Goal: Ask a question

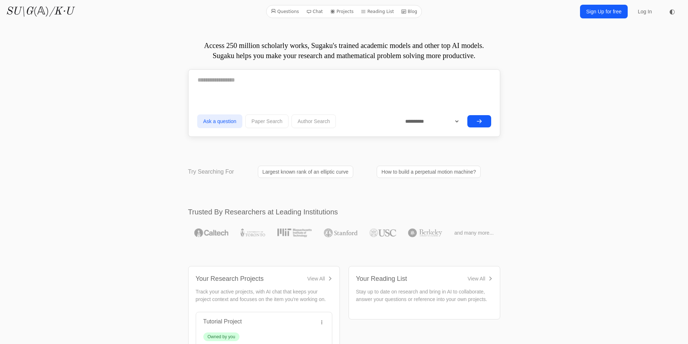
drag, startPoint x: 0, startPoint y: 0, endPoint x: 275, endPoint y: 85, distance: 288.3
click at [275, 85] on textarea at bounding box center [344, 80] width 294 height 18
click at [265, 90] on div at bounding box center [344, 82] width 294 height 23
click at [323, 82] on textarea at bounding box center [344, 80] width 294 height 18
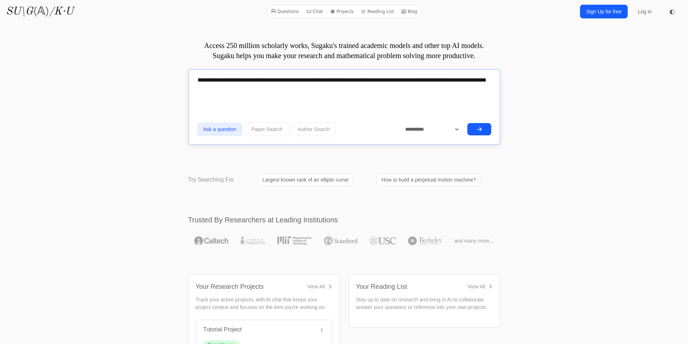
type textarea "**********"
click at [418, 106] on form "**********" at bounding box center [344, 105] width 294 height 68
click at [368, 86] on textarea "**********" at bounding box center [344, 84] width 294 height 26
click at [405, 81] on textarea "**********" at bounding box center [344, 84] width 294 height 26
click at [439, 82] on textarea "**********" at bounding box center [344, 84] width 294 height 26
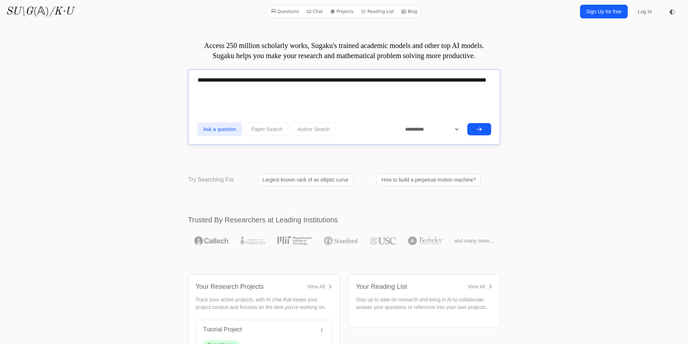
click at [437, 86] on textarea "**********" at bounding box center [344, 84] width 294 height 26
click at [488, 86] on textarea "**********" at bounding box center [344, 84] width 294 height 26
click at [480, 82] on textarea "**********" at bounding box center [344, 84] width 294 height 26
click at [405, 99] on div "**********" at bounding box center [344, 86] width 294 height 31
click at [413, 99] on div "**********" at bounding box center [344, 86] width 294 height 31
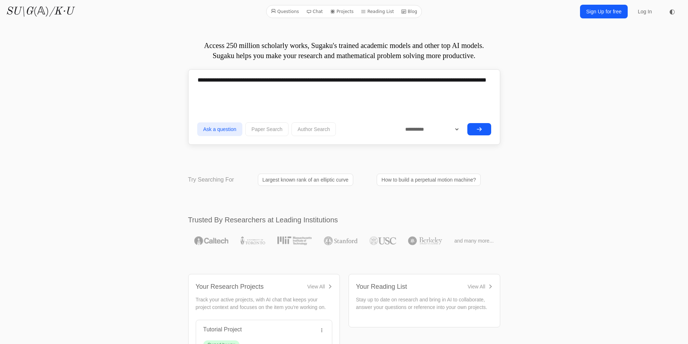
click at [483, 129] on button "submit" at bounding box center [480, 129] width 24 height 12
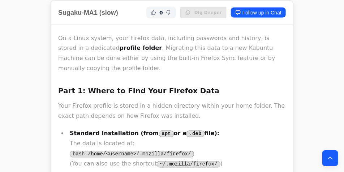
scroll to position [301, 0]
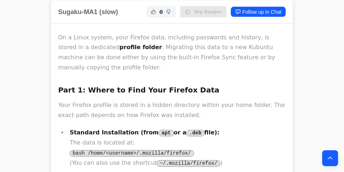
drag, startPoint x: 671, startPoint y: 2, endPoint x: 246, endPoint y: 67, distance: 429.6
drag, startPoint x: 233, startPoint y: 40, endPoint x: 229, endPoint y: 60, distance: 20.2
click at [273, 51] on p "On a Linux system, your Firefox data, including passwords and history, is store…" at bounding box center [172, 53] width 228 height 40
click at [225, 56] on p "On a Linux system, your Firefox data, including passwords and history, is store…" at bounding box center [172, 53] width 228 height 40
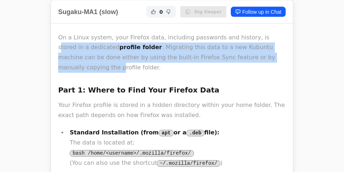
drag, startPoint x: 248, startPoint y: 20, endPoint x: 254, endPoint y: 42, distance: 23.1
click at [254, 42] on p "On a Linux system, your Firefox data, including passwords and history, is store…" at bounding box center [172, 53] width 228 height 40
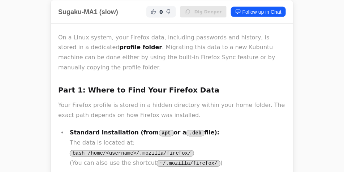
click at [268, 54] on p "On a Linux system, your Firefox data, including passwords and history, is store…" at bounding box center [172, 53] width 228 height 40
click at [209, 44] on p "On a Linux system, your Firefox data, including passwords and history, is store…" at bounding box center [172, 53] width 228 height 40
drag, startPoint x: 212, startPoint y: 45, endPoint x: 232, endPoint y: 45, distance: 20.6
click at [232, 45] on p "On a Linux system, your Firefox data, including passwords and history, is store…" at bounding box center [172, 53] width 228 height 40
click at [267, 43] on p "On a Linux system, your Firefox data, including passwords and history, is store…" at bounding box center [172, 53] width 228 height 40
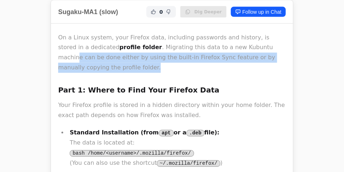
click at [237, 37] on p "On a Linux system, your Firefox data, including passwords and history, is store…" at bounding box center [172, 53] width 228 height 40
click at [260, 38] on p "On a Linux system, your Firefox data, including passwords and history, is store…" at bounding box center [172, 53] width 228 height 40
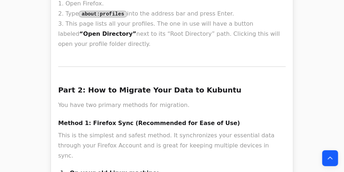
scroll to position [705, 0]
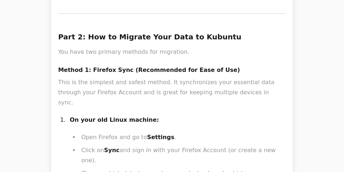
click at [212, 132] on li "Open Firefox and go to Settings ." at bounding box center [182, 137] width 207 height 10
click at [174, 77] on p "This is the simplest and safest method. It synchronizes your essential data thr…" at bounding box center [172, 92] width 228 height 30
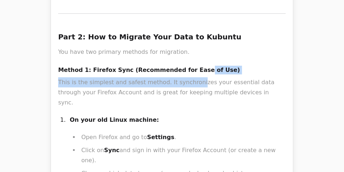
drag, startPoint x: 188, startPoint y: 24, endPoint x: 190, endPoint y: 50, distance: 25.7
click at [220, 66] on h4 "Method 1: Firefox Sync (Recommended for Ease of Use)" at bounding box center [172, 70] width 228 height 9
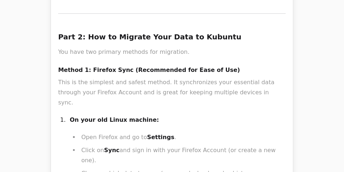
click at [205, 115] on li "On your old Linux machine: Open Firefox and go to Settings . Click on Sync and …" at bounding box center [177, 158] width 218 height 87
click at [259, 115] on p "On your old Linux machine:" at bounding box center [178, 120] width 216 height 10
click at [274, 115] on li "On your old Linux machine: Open Firefox and go to Settings . Click on Sync and …" at bounding box center [177, 158] width 218 height 87
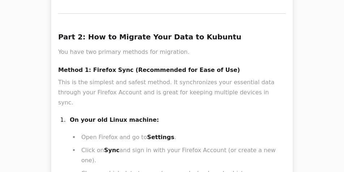
drag, startPoint x: 246, startPoint y: 95, endPoint x: 243, endPoint y: 87, distance: 8.3
click at [243, 115] on li "On your old Linux machine: Open Firefox and go to Settings . Click on Sync and …" at bounding box center [177, 158] width 218 height 87
click at [273, 145] on li "Click on Sync and sign in with your Firefox Account (or create a new one)." at bounding box center [182, 155] width 207 height 20
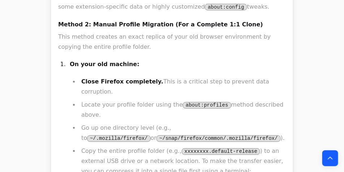
click at [237, 100] on li "Locate your profile folder using the about:profiles method described above." at bounding box center [182, 110] width 207 height 20
drag, startPoint x: 249, startPoint y: 14, endPoint x: 252, endPoint y: 30, distance: 16.5
click at [252, 77] on ul "Close Firefox completely. This is a critical step to prevent data corruption. L…" at bounding box center [178, 142] width 216 height 130
click at [267, 123] on li "Go up one directory level (e.g., to ~/.mozilla/firefox/ or ~/snap/firefox/commo…" at bounding box center [182, 133] width 207 height 20
click at [258, 123] on li "Go up one directory level (e.g., to ~/.mozilla/firefox/ or ~/snap/firefox/commo…" at bounding box center [182, 133] width 207 height 20
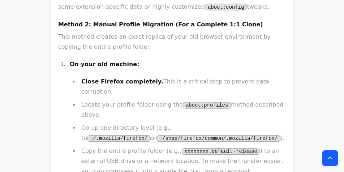
click at [259, 123] on li "Go up one directory level (e.g., to ~/.mozilla/firefox/ or ~/snap/firefox/commo…" at bounding box center [182, 133] width 207 height 20
click at [268, 123] on li "Go up one directory level (e.g., to ~/.mozilla/firefox/ or ~/snap/firefox/commo…" at bounding box center [182, 133] width 207 height 20
drag, startPoint x: 272, startPoint y: 41, endPoint x: 279, endPoint y: 41, distance: 6.9
click at [275, 123] on li "Go up one directory level (e.g., to ~/.mozilla/firefox/ or ~/snap/firefox/commo…" at bounding box center [182, 133] width 207 height 20
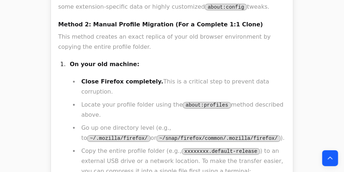
click at [270, 123] on li "Go up one directory level (e.g., to ~/.mozilla/firefox/ or ~/snap/firefox/commo…" at bounding box center [182, 133] width 207 height 20
click at [271, 123] on li "Go up one directory level (e.g., to ~/.mozilla/firefox/ or ~/snap/firefox/commo…" at bounding box center [182, 133] width 207 height 20
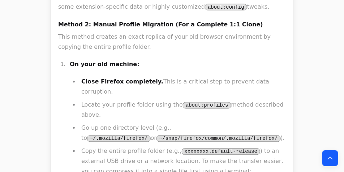
scroll to position [1156, 0]
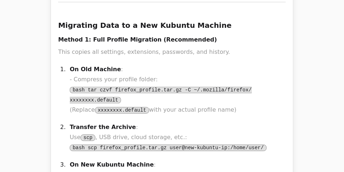
scroll to position [0, 0]
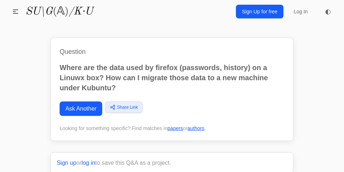
drag, startPoint x: 326, startPoint y: 0, endPoint x: 214, endPoint y: 74, distance: 134.9
click at [214, 75] on p "Where are the data used by firefox (passwords, history) on a Linuwx box? How ca…" at bounding box center [172, 78] width 225 height 30
click at [119, 52] on h1 "Question" at bounding box center [172, 52] width 225 height 10
click at [118, 83] on p "Where are the data used by firefox (passwords, history) on a Linuwx box? How ca…" at bounding box center [172, 78] width 225 height 30
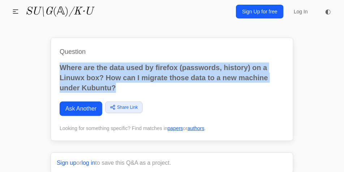
drag, startPoint x: 117, startPoint y: 86, endPoint x: 73, endPoint y: 70, distance: 46.5
click at [60, 69] on p "Where are the data used by firefox (passwords, history) on a Linuwx box? How ca…" at bounding box center [172, 78] width 225 height 30
copy p "Where are the data used by firefox (passwords, history) on a Linuwx box? How ca…"
click at [95, 110] on link "Ask Another" at bounding box center [81, 109] width 43 height 14
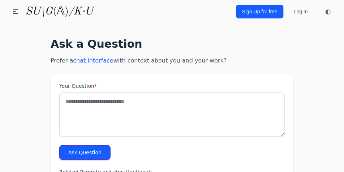
click at [125, 123] on textarea "Your Question *" at bounding box center [171, 115] width 225 height 44
paste textarea "**********"
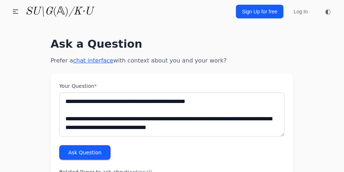
click at [115, 103] on textarea "**********" at bounding box center [171, 115] width 225 height 44
type textarea "**********"
click at [101, 152] on button "Ask Question" at bounding box center [84, 152] width 51 height 14
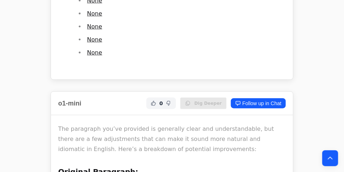
scroll to position [866, 0]
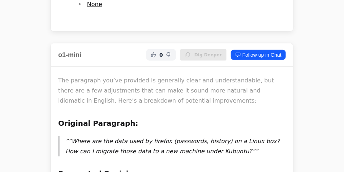
click at [264, 105] on p "The paragraph you’ve provided is generally clear and understandable, but there …" at bounding box center [172, 91] width 228 height 30
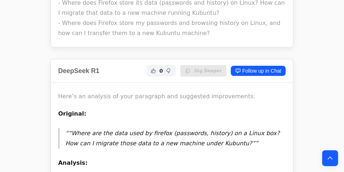
scroll to position [1972, 0]
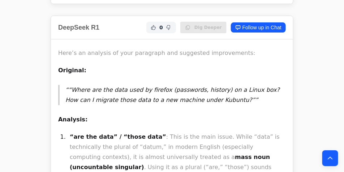
drag, startPoint x: 123, startPoint y: 94, endPoint x: 150, endPoint y: 95, distance: 27.1
click at [150, 132] on li "“are the data” / “those data” : This is the main issue. While “data” is technic…" at bounding box center [177, 164] width 218 height 65
click at [180, 132] on li "“are the data” / “those data” : This is the main issue. While “data” is technic…" at bounding box center [177, 164] width 218 height 65
click at [204, 132] on li "“are the data” / “those data” : This is the main issue. While “data” is technic…" at bounding box center [177, 164] width 218 height 65
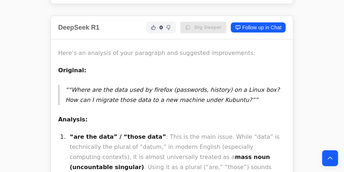
click at [283, 132] on li "“are the data” / “those data” : This is the main issue. While “data” is technic…" at bounding box center [177, 164] width 218 height 65
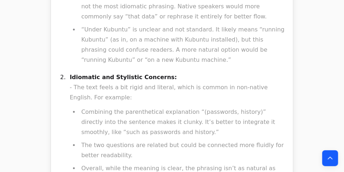
scroll to position [3273, 0]
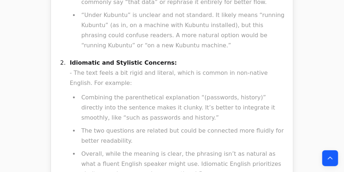
drag, startPoint x: 330, startPoint y: 12, endPoint x: 249, endPoint y: 50, distance: 89.9
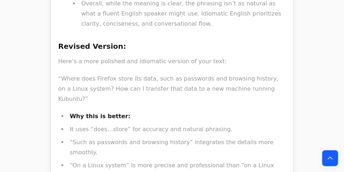
drag, startPoint x: 175, startPoint y: 52, endPoint x: 186, endPoint y: 78, distance: 29.1
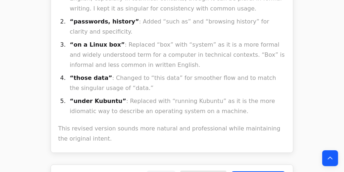
scroll to position [5356, 0]
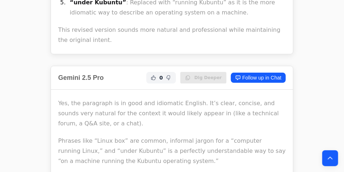
drag, startPoint x: 230, startPoint y: 55, endPoint x: 247, endPoint y: 69, distance: 22.6
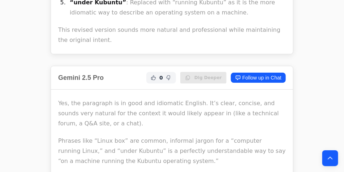
drag, startPoint x: 232, startPoint y: 41, endPoint x: 262, endPoint y: 69, distance: 41.2
drag, startPoint x: 236, startPoint y: 40, endPoint x: 255, endPoint y: 74, distance: 39.3
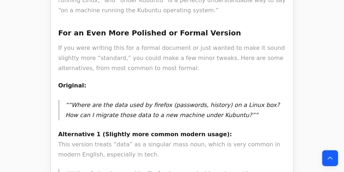
drag, startPoint x: 198, startPoint y: 14, endPoint x: 252, endPoint y: 39, distance: 58.7
drag, startPoint x: 241, startPoint y: 13, endPoint x: 248, endPoint y: 39, distance: 27.4
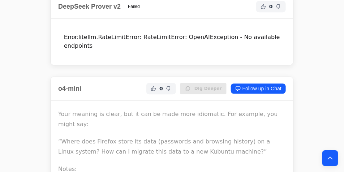
scroll to position [7463, 0]
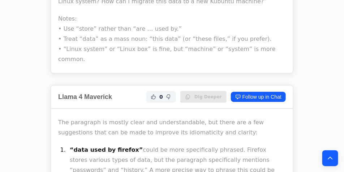
drag, startPoint x: 186, startPoint y: 59, endPoint x: 224, endPoint y: 85, distance: 46.8
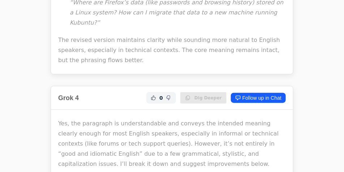
scroll to position [0, 0]
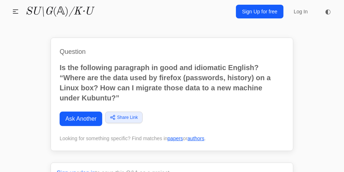
click at [87, 120] on link "Ask Another" at bounding box center [81, 119] width 43 height 14
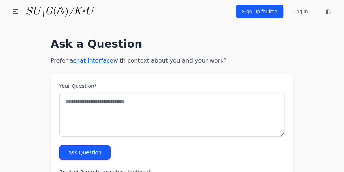
click at [130, 106] on textarea "Your Question *" at bounding box center [171, 115] width 225 height 44
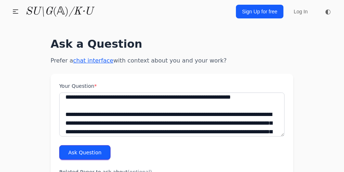
scroll to position [39, 0]
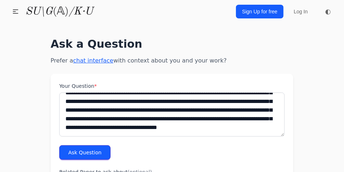
type textarea "**********"
drag, startPoint x: 87, startPoint y: 154, endPoint x: 95, endPoint y: 147, distance: 10.8
click at [86, 154] on button "Ask Question" at bounding box center [84, 152] width 51 height 14
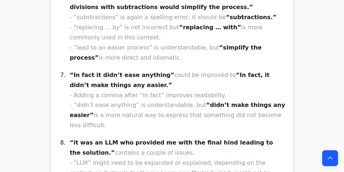
scroll to position [11791, 0]
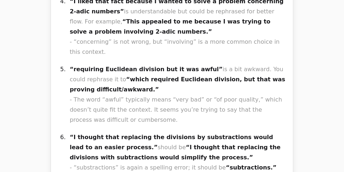
drag, startPoint x: 235, startPoint y: 98, endPoint x: 248, endPoint y: 125, distance: 30.2
drag, startPoint x: 258, startPoint y: 103, endPoint x: 267, endPoint y: 133, distance: 31.3
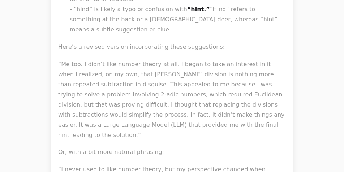
scroll to position [11749, 0]
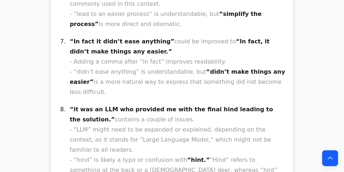
drag, startPoint x: 141, startPoint y: 20, endPoint x: 165, endPoint y: 21, distance: 23.9
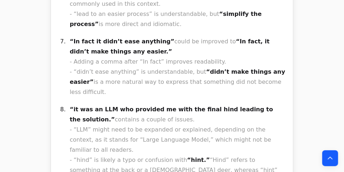
drag, startPoint x: 208, startPoint y: 27, endPoint x: 227, endPoint y: 61, distance: 39.5
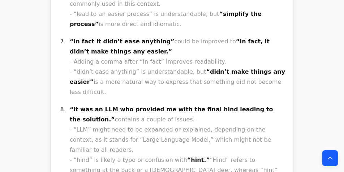
drag, startPoint x: 228, startPoint y: 64, endPoint x: 218, endPoint y: 40, distance: 26.6
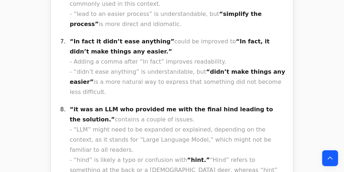
drag, startPoint x: 192, startPoint y: 35, endPoint x: 207, endPoint y: 69, distance: 37.5
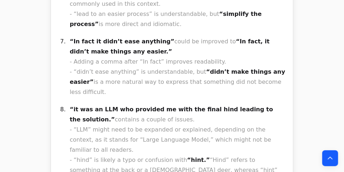
drag, startPoint x: 183, startPoint y: 25, endPoint x: 204, endPoint y: 55, distance: 36.1
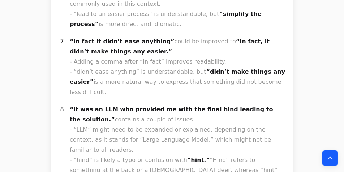
drag, startPoint x: 247, startPoint y: 53, endPoint x: 237, endPoint y: 28, distance: 26.4
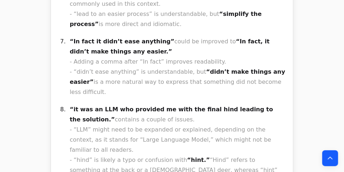
drag, startPoint x: 260, startPoint y: 65, endPoint x: 255, endPoint y: 65, distance: 5.1
drag, startPoint x: 258, startPoint y: 65, endPoint x: 264, endPoint y: 81, distance: 17.2
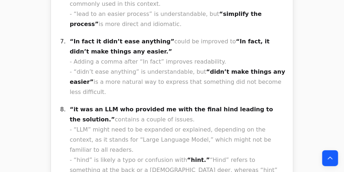
drag, startPoint x: 266, startPoint y: 94, endPoint x: 265, endPoint y: 72, distance: 22.1
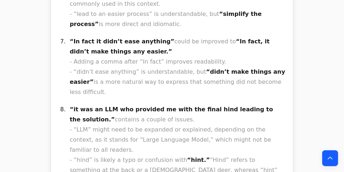
drag, startPoint x: 235, startPoint y: 101, endPoint x: 263, endPoint y: 119, distance: 33.2
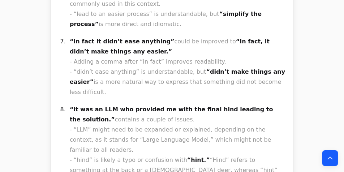
drag, startPoint x: 246, startPoint y: 129, endPoint x: 241, endPoint y: 103, distance: 25.7
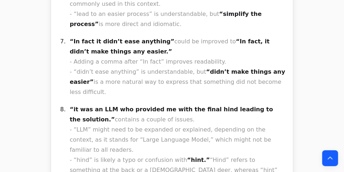
drag, startPoint x: 259, startPoint y: 97, endPoint x: 264, endPoint y: 121, distance: 24.0
drag, startPoint x: 261, startPoint y: 128, endPoint x: 263, endPoint y: 95, distance: 32.6
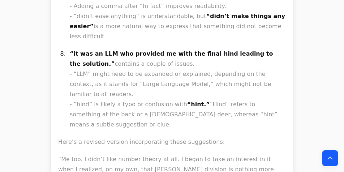
scroll to position [11821, 0]
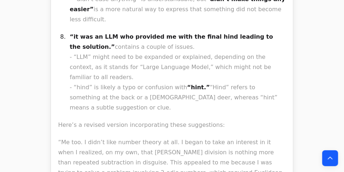
drag, startPoint x: 133, startPoint y: 81, endPoint x: 160, endPoint y: 79, distance: 27.2
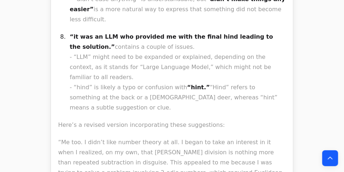
drag, startPoint x: 166, startPoint y: 76, endPoint x: 167, endPoint y: 81, distance: 4.5
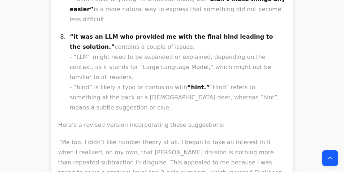
drag, startPoint x: 235, startPoint y: 119, endPoint x: 229, endPoint y: 92, distance: 28.0
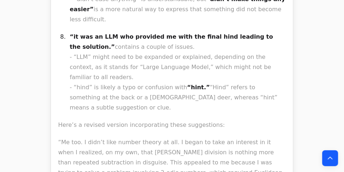
drag, startPoint x: 213, startPoint y: 118, endPoint x: 210, endPoint y: 88, distance: 29.8
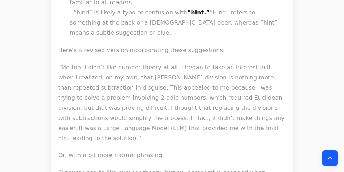
scroll to position [11913, 0]
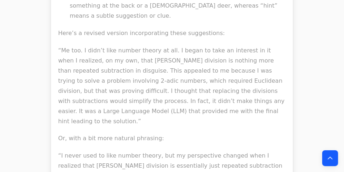
drag, startPoint x: 254, startPoint y: 46, endPoint x: 258, endPoint y: 48, distance: 4.7
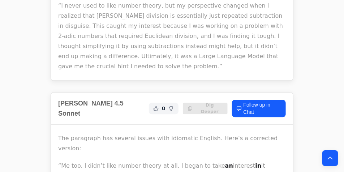
scroll to position [12214, 0]
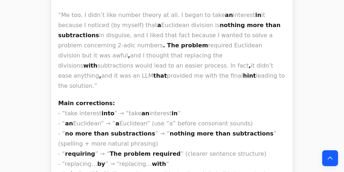
drag, startPoint x: 228, startPoint y: 77, endPoint x: 239, endPoint y: 107, distance: 31.4
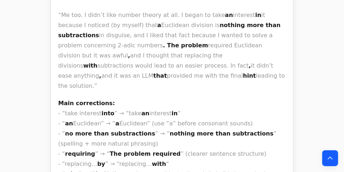
drag, startPoint x: 262, startPoint y: 115, endPoint x: 248, endPoint y: 81, distance: 37.1
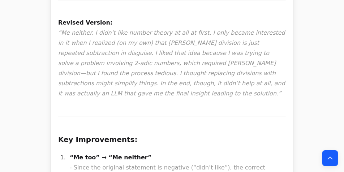
scroll to position [9688, 0]
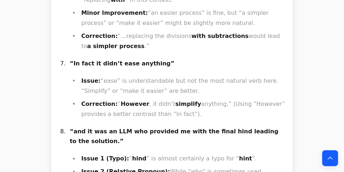
scroll to position [8364, 0]
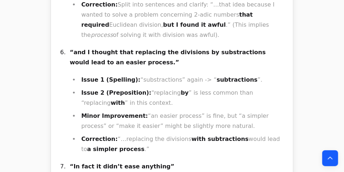
drag, startPoint x: 277, startPoint y: 27, endPoint x: 275, endPoint y: 59, distance: 31.5
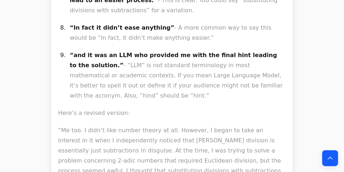
scroll to position [6408, 0]
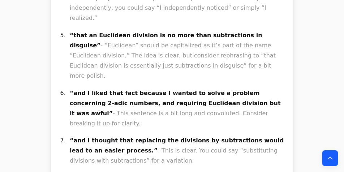
drag, startPoint x: 232, startPoint y: 64, endPoint x: 247, endPoint y: 93, distance: 33.1
drag, startPoint x: 244, startPoint y: 104, endPoint x: 237, endPoint y: 79, distance: 26.0
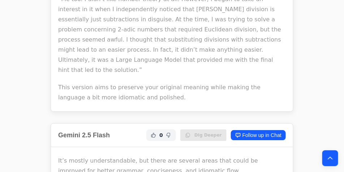
scroll to position [6697, 0]
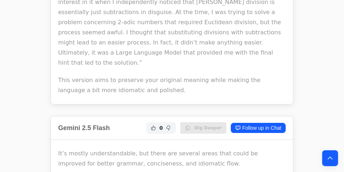
drag, startPoint x: 192, startPoint y: 37, endPoint x: 193, endPoint y: 73, distance: 35.8
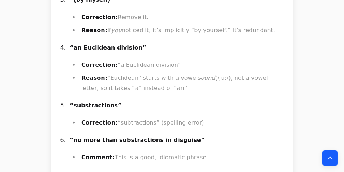
scroll to position [7149, 0]
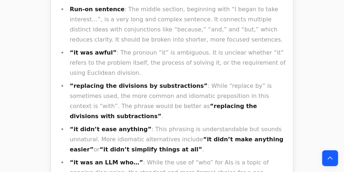
scroll to position [0, 0]
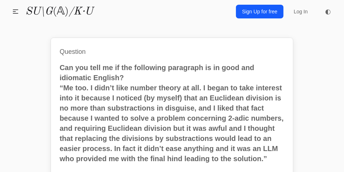
click at [257, 53] on h1 "Question" at bounding box center [172, 52] width 225 height 10
